Goal: Information Seeking & Learning: Learn about a topic

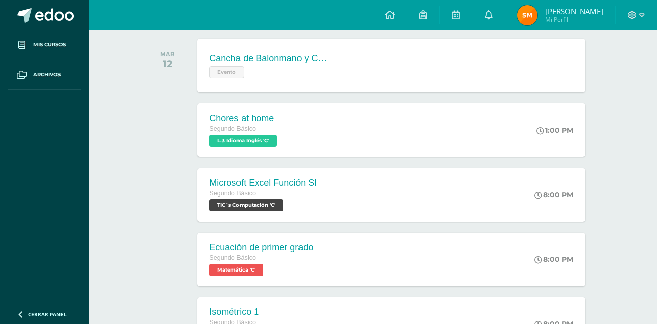
scroll to position [161, 0]
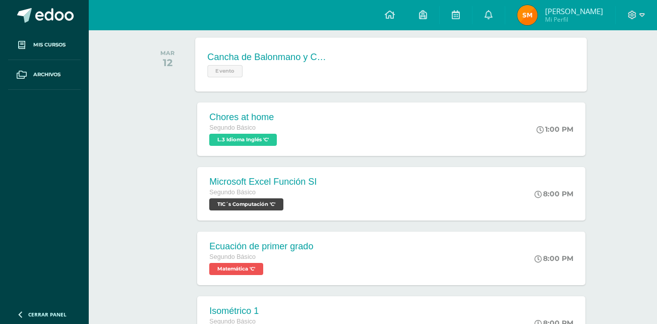
click at [551, 83] on div "Cancha de Balonmano y Contenido Evento Cancha de Balonmano y Contenido Evento C…" at bounding box center [392, 64] width 392 height 54
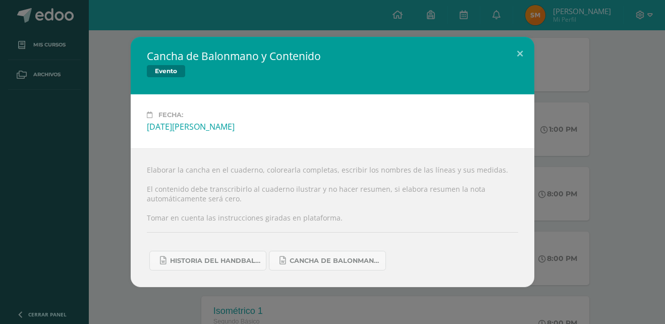
click at [595, 183] on div "Cancha de Balonmano y Contenido Evento Fecha: [DATE][PERSON_NAME] Elaborar la c…" at bounding box center [332, 162] width 657 height 250
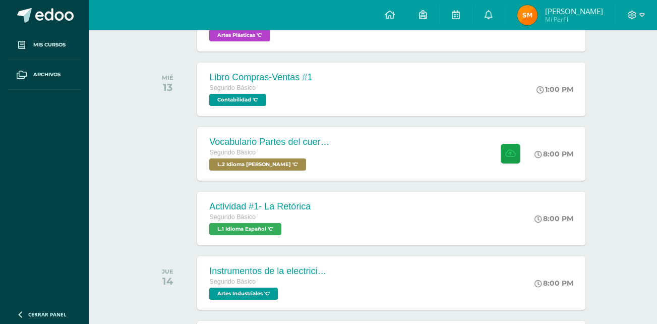
scroll to position [503, 0]
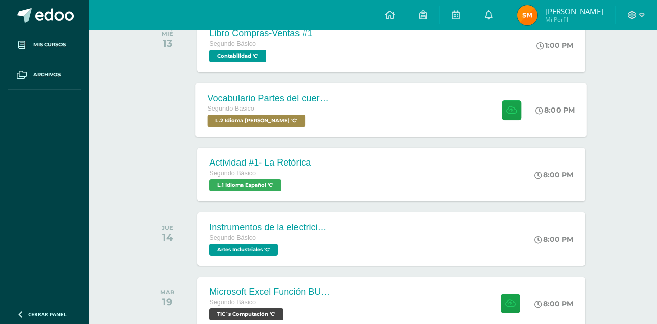
click at [370, 90] on div "Vocabulario Partes del cuerpo Segundo Básico L.2 Idioma [PERSON_NAME] 'C' 8:00 …" at bounding box center [392, 110] width 392 height 54
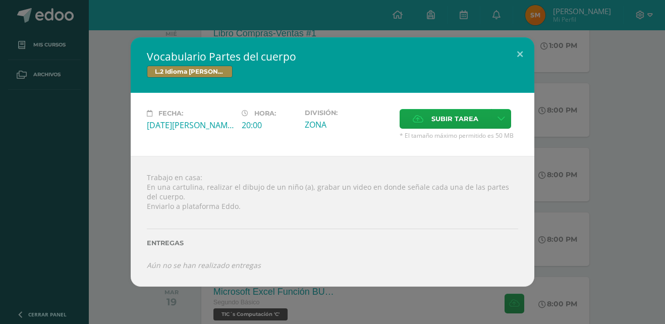
click at [541, 180] on div "Vocabulario Partes del cuerpo L.2 Idioma [PERSON_NAME] Fecha: [DATE][PERSON_NAM…" at bounding box center [332, 161] width 657 height 249
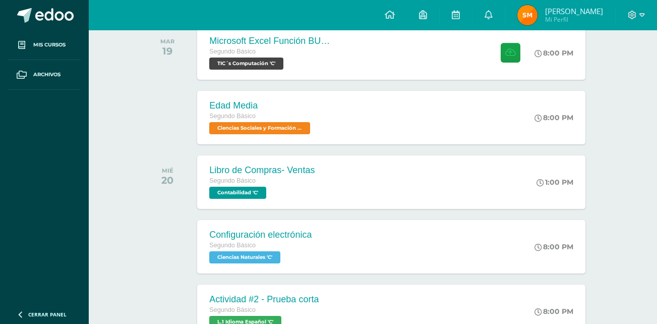
scroll to position [763, 0]
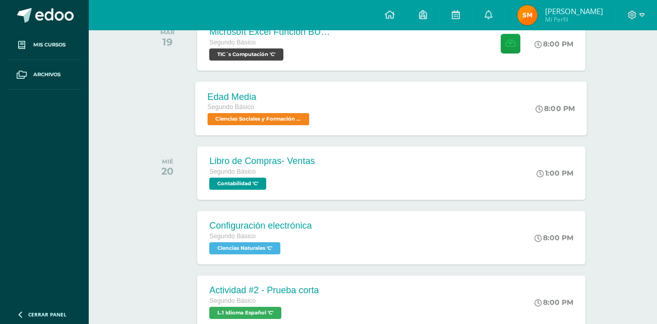
click at [536, 110] on icon at bounding box center [540, 109] width 8 height 8
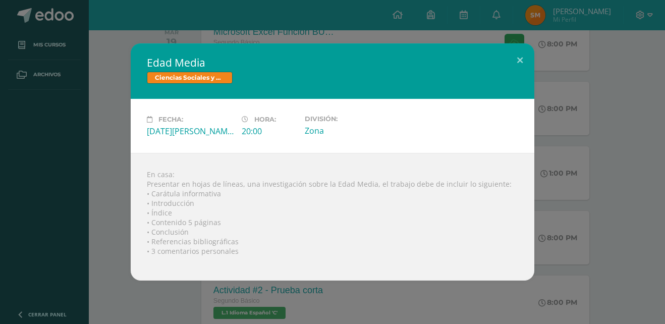
click at [597, 137] on div "Edad Media Ciencias Sociales y Formación Ciudadana Fecha: [DATE][PERSON_NAME] H…" at bounding box center [332, 161] width 657 height 237
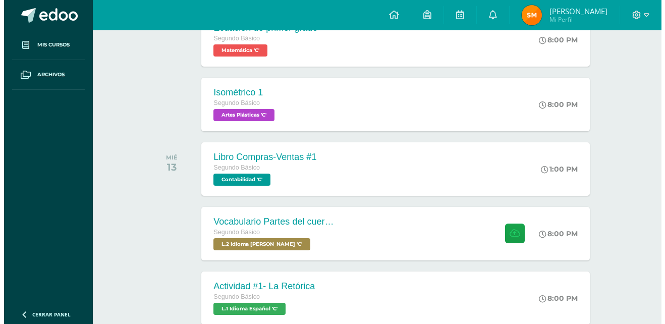
scroll to position [400, 0]
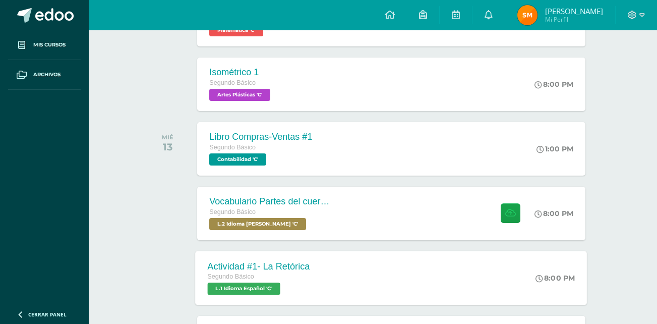
click at [404, 284] on div "Actividad #1- La Retórica Segundo Básico L.1 Idioma Español 'C' 8:00 PM Activid…" at bounding box center [392, 278] width 392 height 54
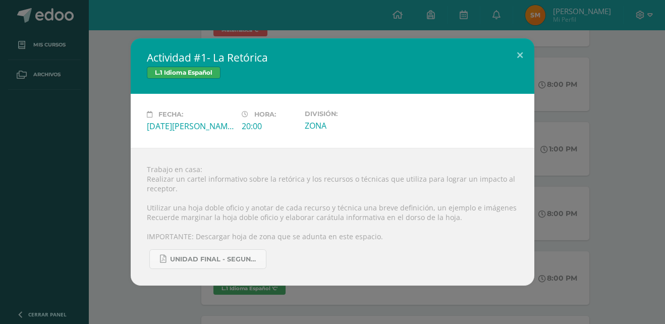
click at [579, 162] on div "Actividad #1- La Retórica L.1 Idioma Español Fecha: [DATE][PERSON_NAME] Hora: 2…" at bounding box center [332, 161] width 657 height 247
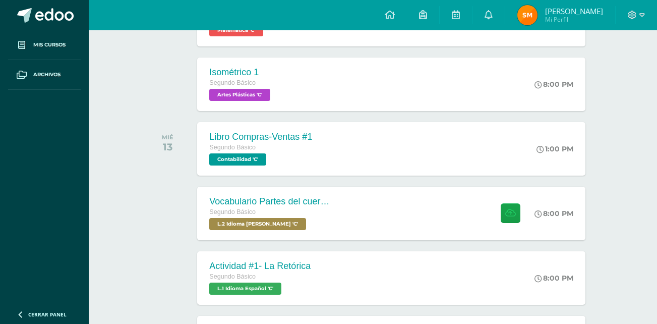
drag, startPoint x: 579, startPoint y: 162, endPoint x: 277, endPoint y: 249, distance: 314.0
click at [277, 250] on div "Actividad #1- La Retórica Segundo Básico L.1 Idioma Español 'C' 8:00 PM Activid…" at bounding box center [373, 278] width 456 height 56
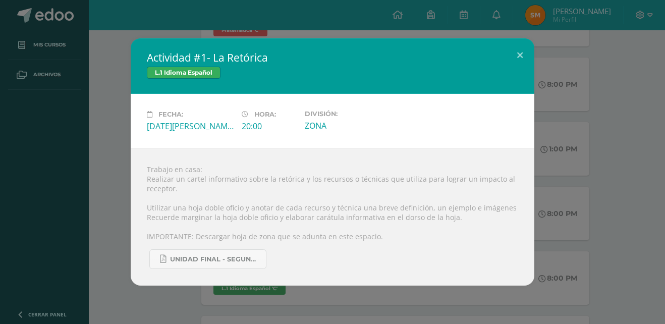
click at [354, 207] on div "Trabajo en casa: Realizar un cartel informativo sobre la retórica y los recurso…" at bounding box center [333, 217] width 404 height 138
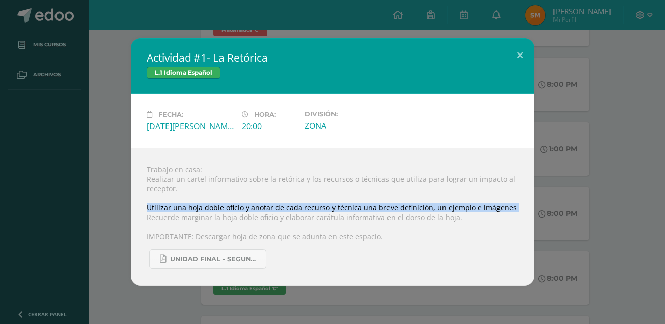
click at [354, 207] on div "Trabajo en casa: Realizar un cartel informativo sobre la retórica y los recurso…" at bounding box center [333, 217] width 404 height 138
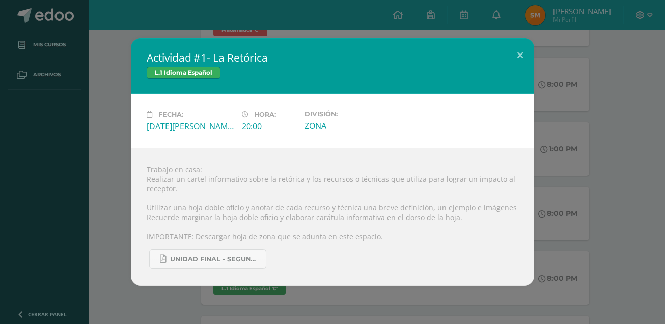
drag, startPoint x: 354, startPoint y: 207, endPoint x: 298, endPoint y: 168, distance: 67.9
click at [298, 168] on div "Trabajo en casa: Realizar un cartel informativo sobre la retórica y los recurso…" at bounding box center [333, 217] width 404 height 138
